Goal: Task Accomplishment & Management: Use online tool/utility

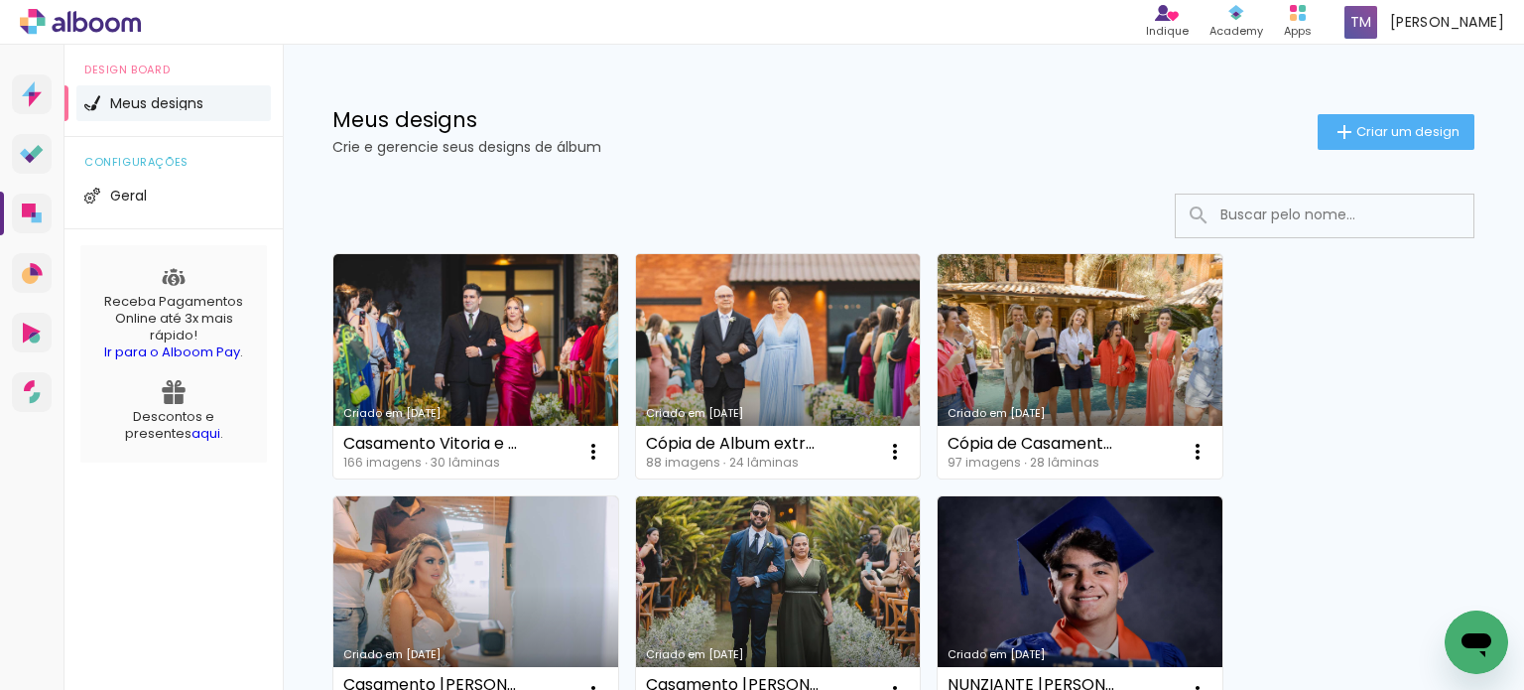
click at [848, 392] on link "Criado em [DATE]" at bounding box center [778, 366] width 285 height 224
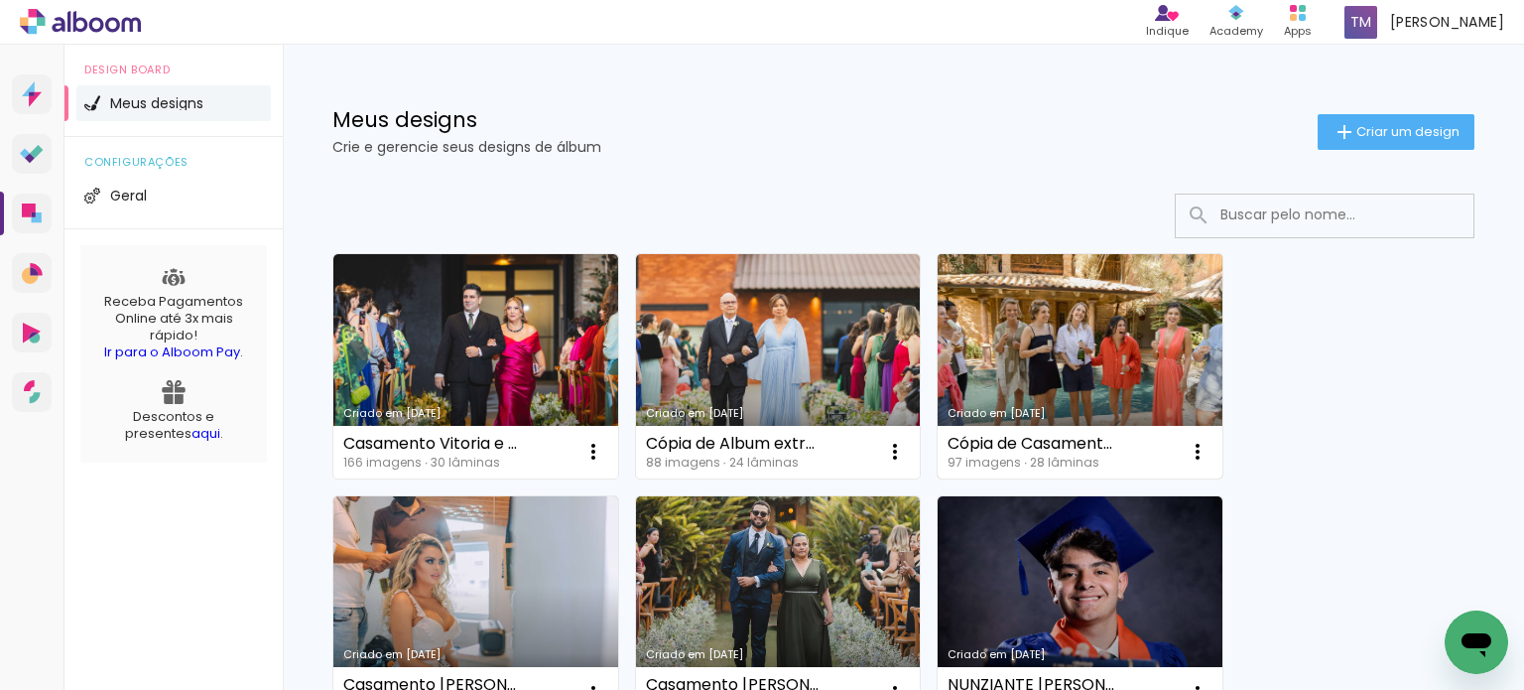
scroll to position [99, 0]
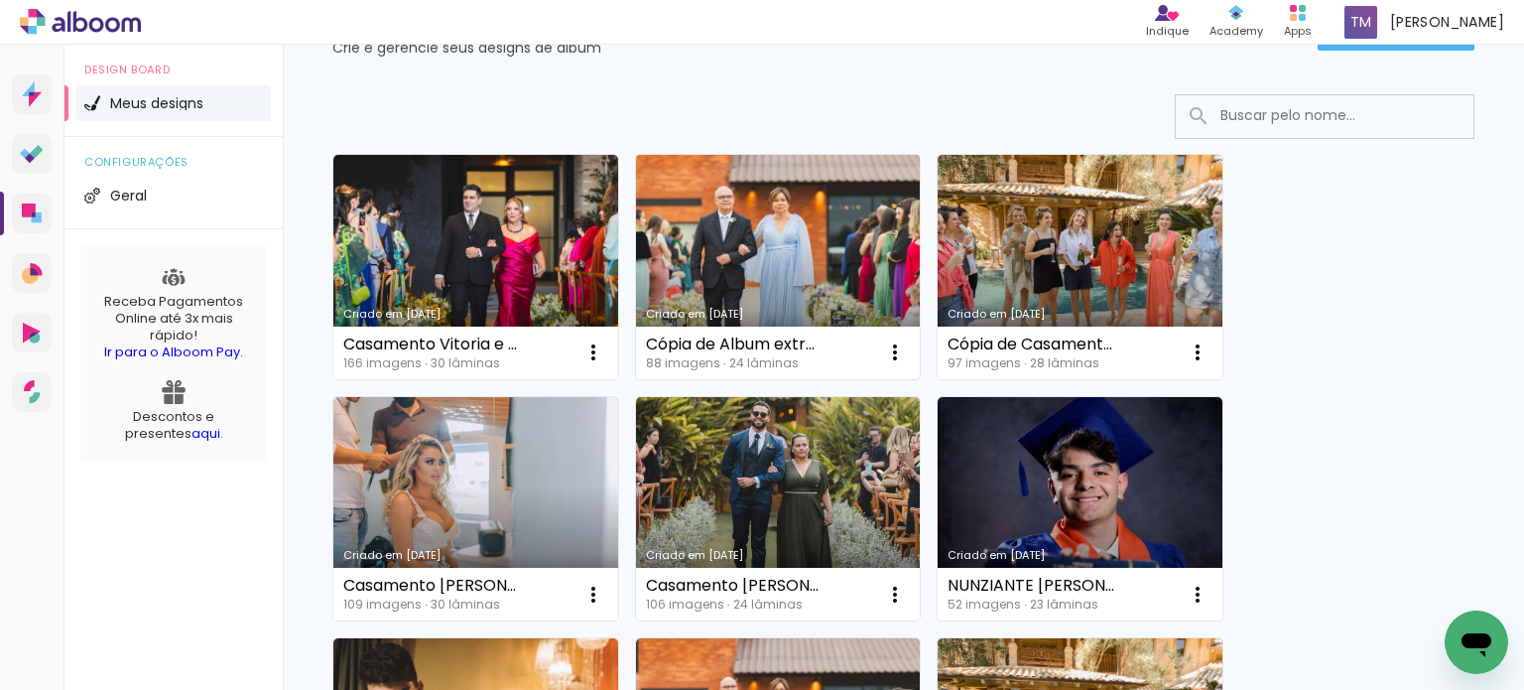
click at [772, 235] on link "Criado em [DATE]" at bounding box center [778, 267] width 285 height 224
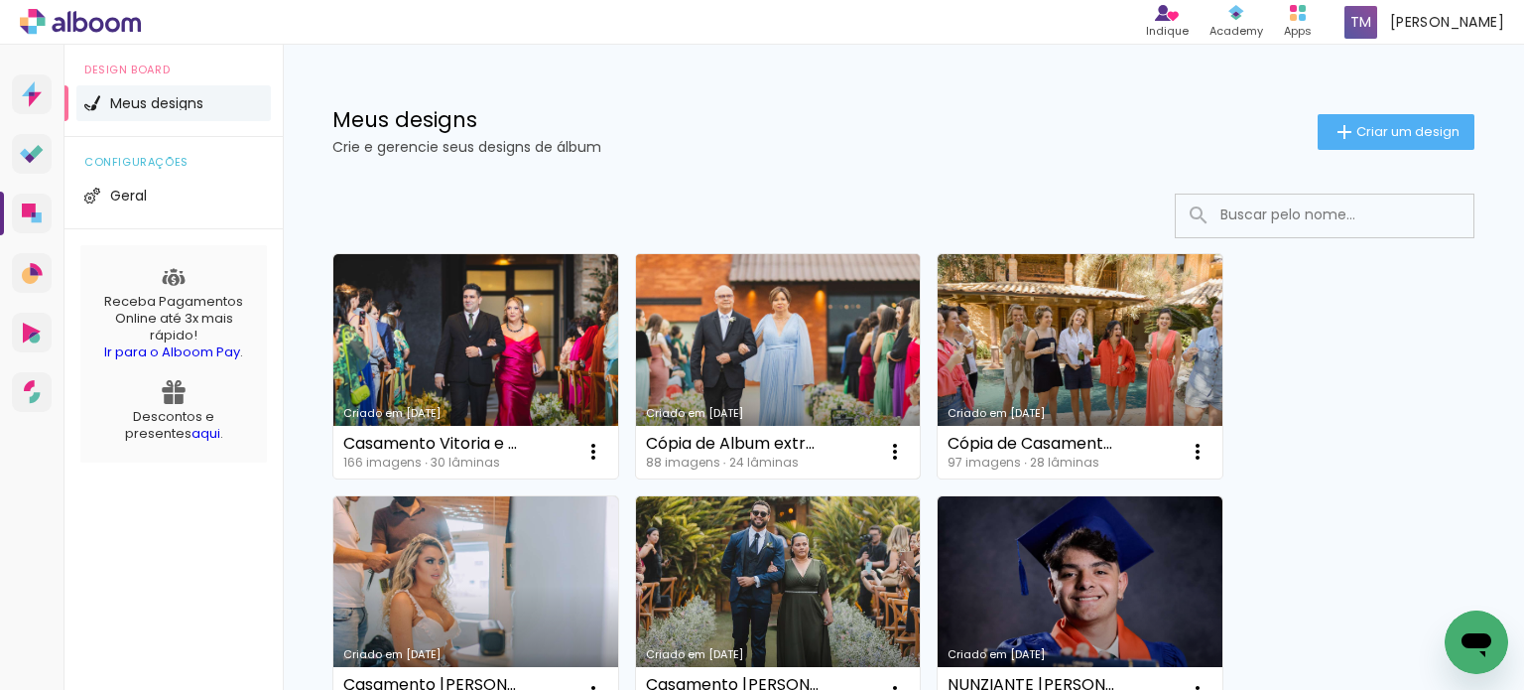
click at [801, 330] on link "Criado em [DATE]" at bounding box center [778, 366] width 285 height 224
